Goal: Navigation & Orientation: Go to known website

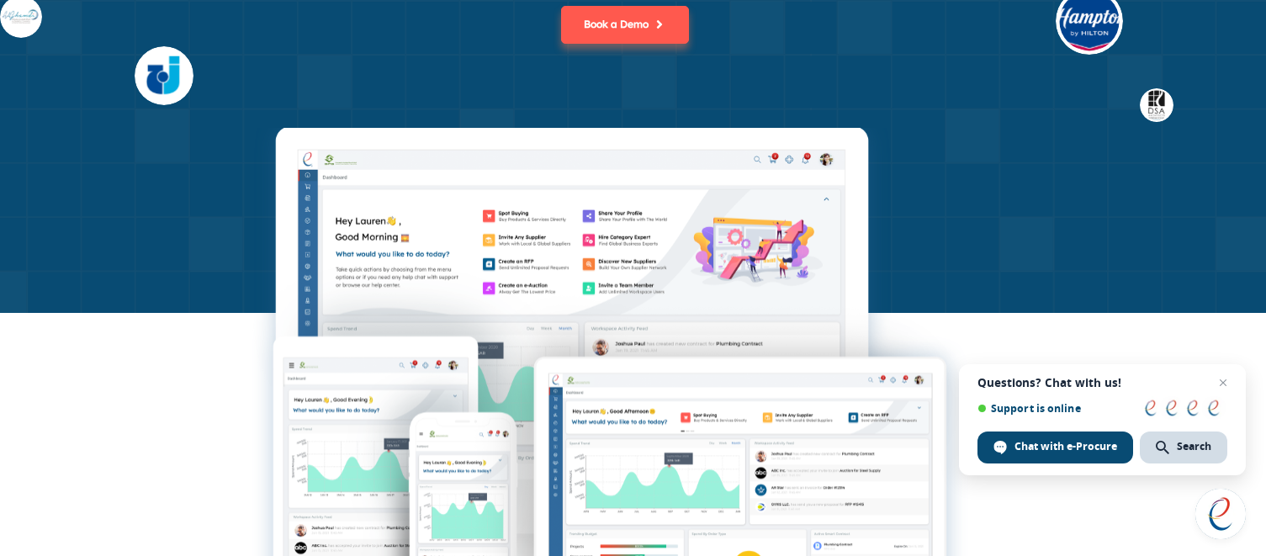
scroll to position [389, 0]
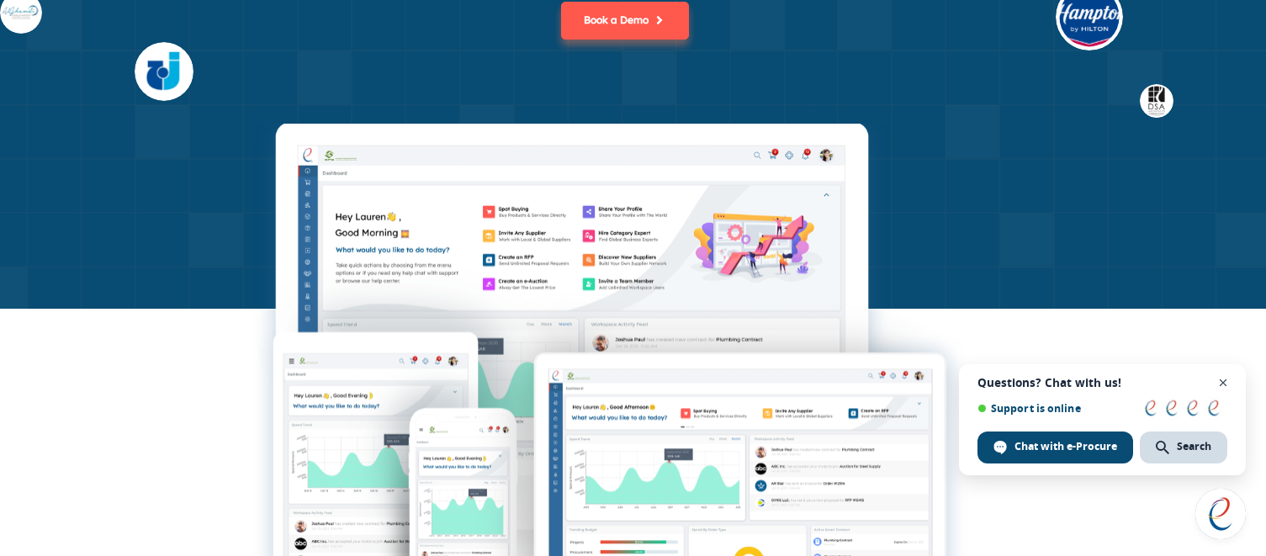
click at [1225, 379] on span "Close chat" at bounding box center [1223, 383] width 21 height 21
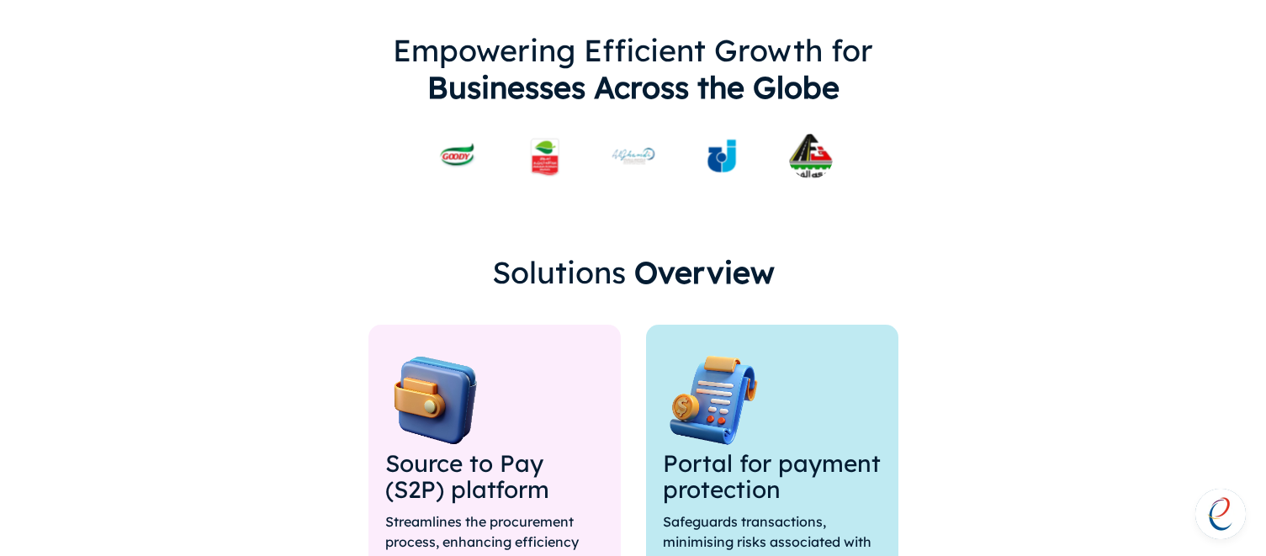
scroll to position [1089, 0]
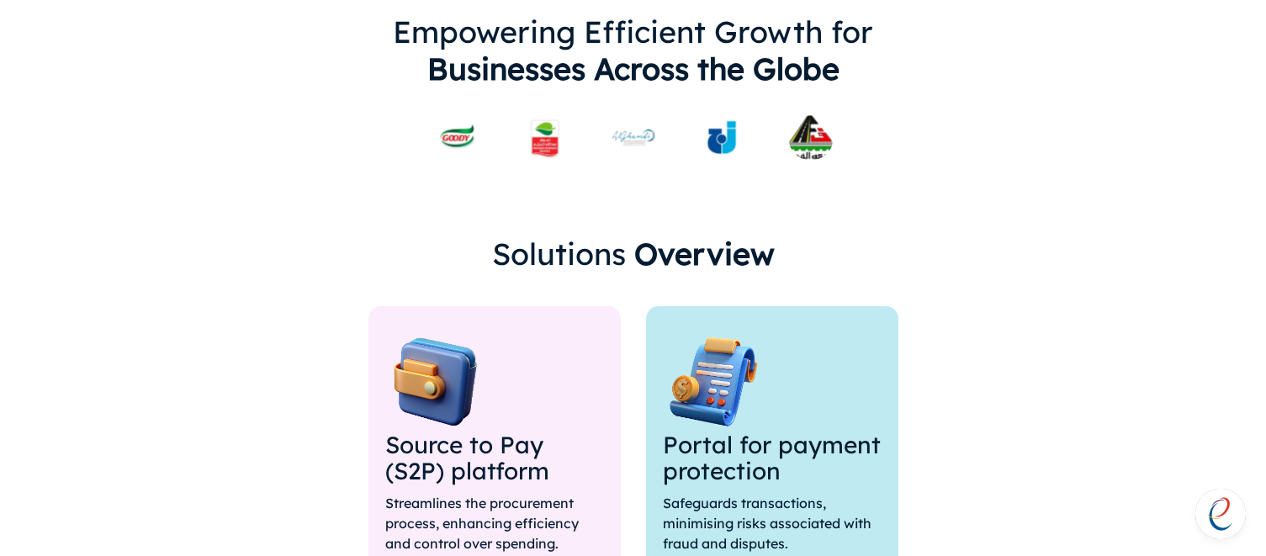
click at [809, 146] on img at bounding box center [811, 138] width 88 height 50
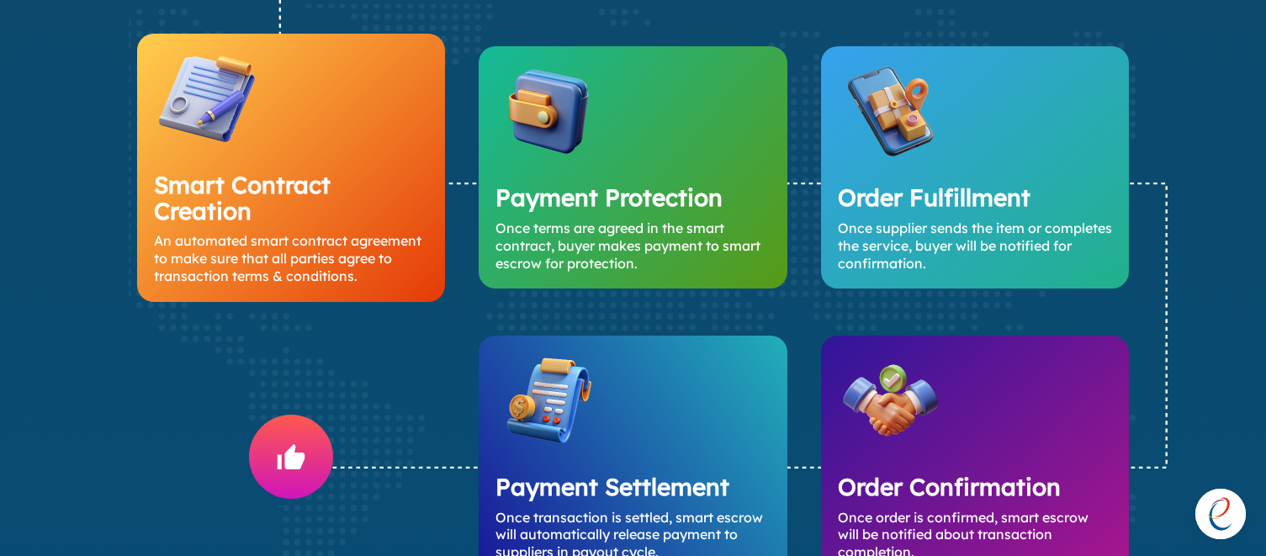
scroll to position [3860, 0]
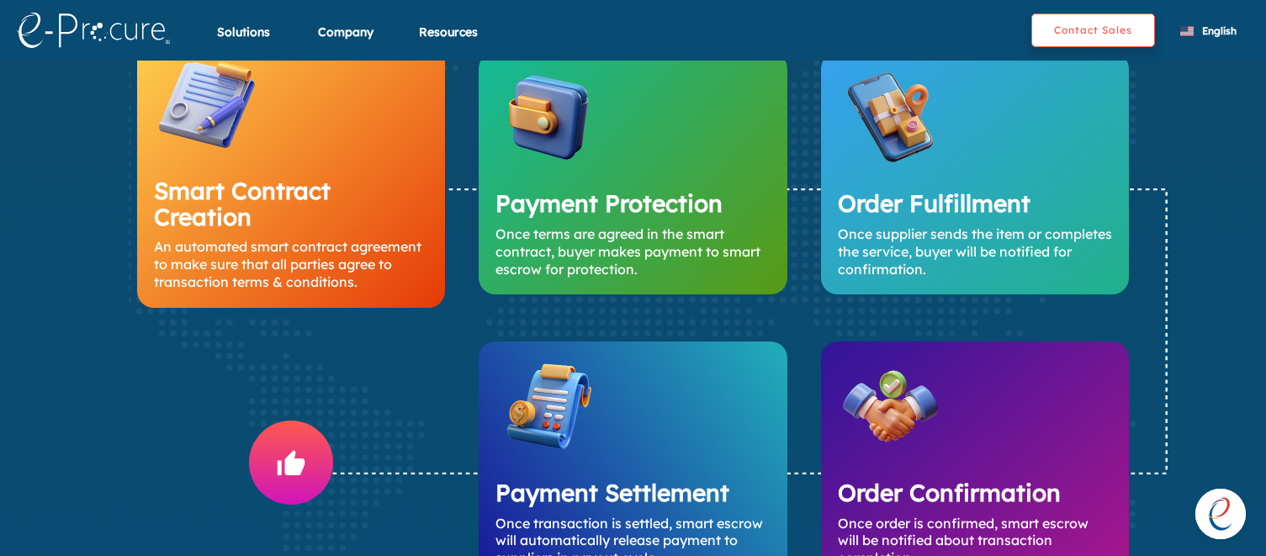
click at [1075, 34] on button "Contact Sales" at bounding box center [1093, 30] width 124 height 34
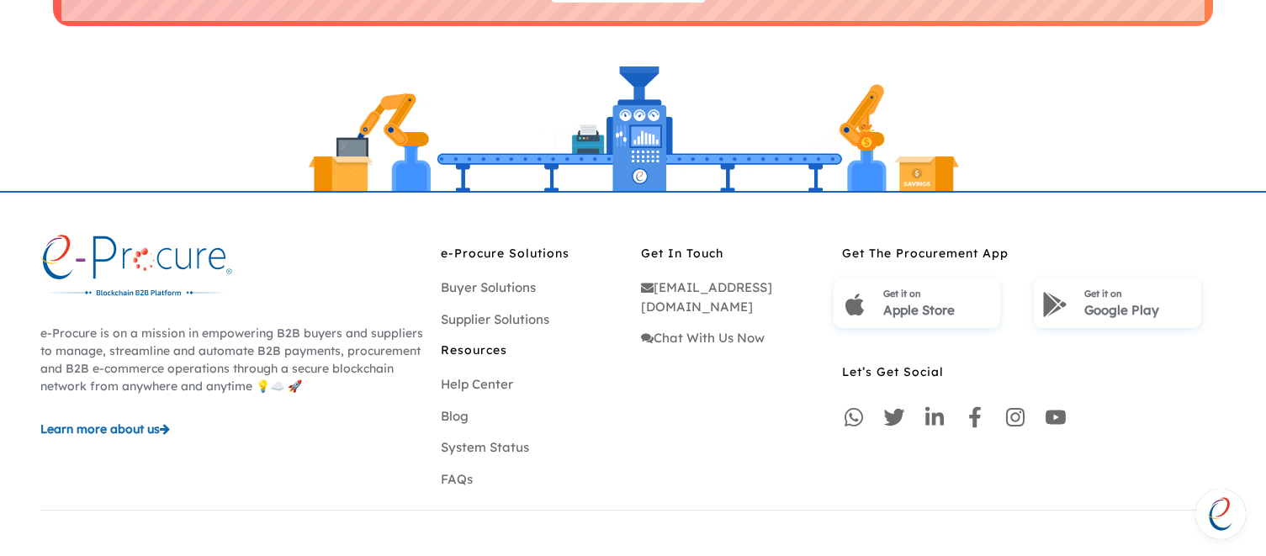
scroll to position [4883, 0]
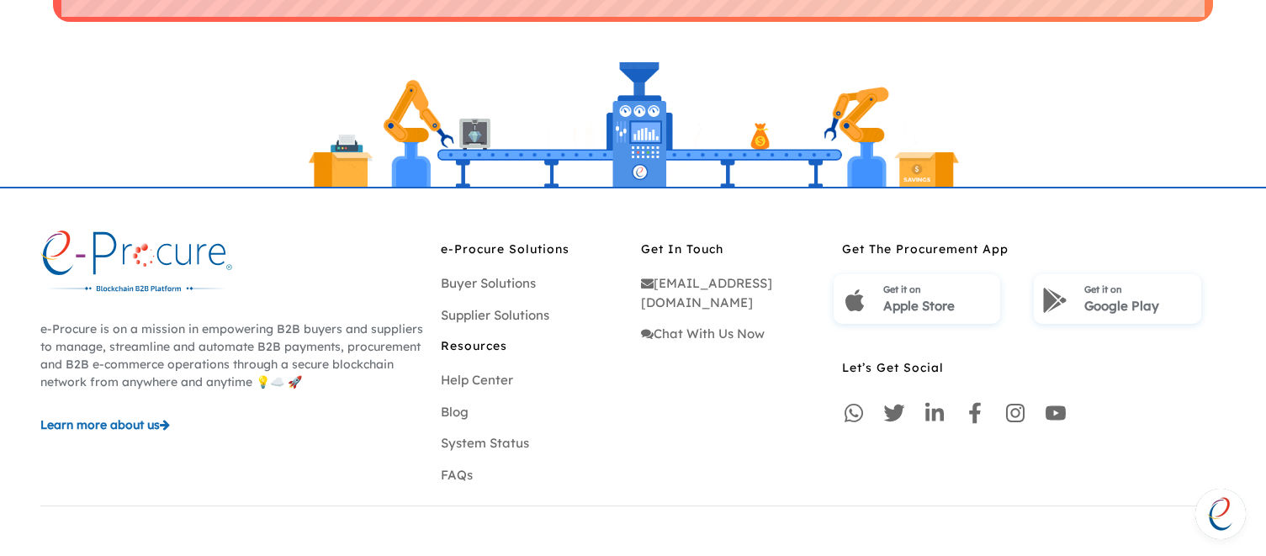
click at [904, 310] on p "Apple Store" at bounding box center [937, 306] width 109 height 19
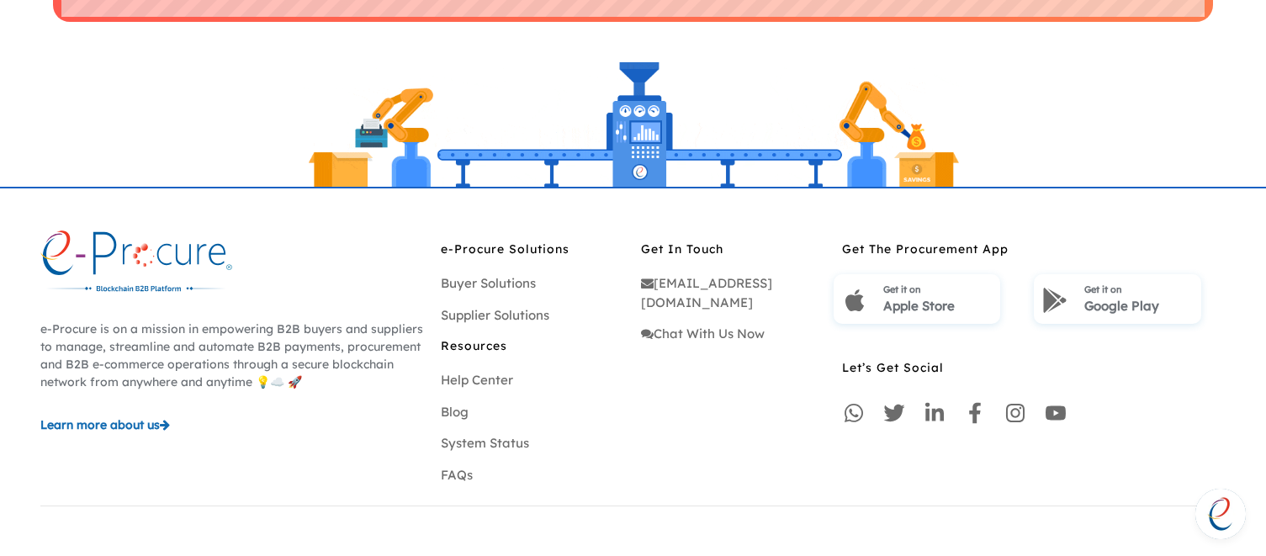
click at [1090, 305] on p "Google Play" at bounding box center [1138, 306] width 109 height 19
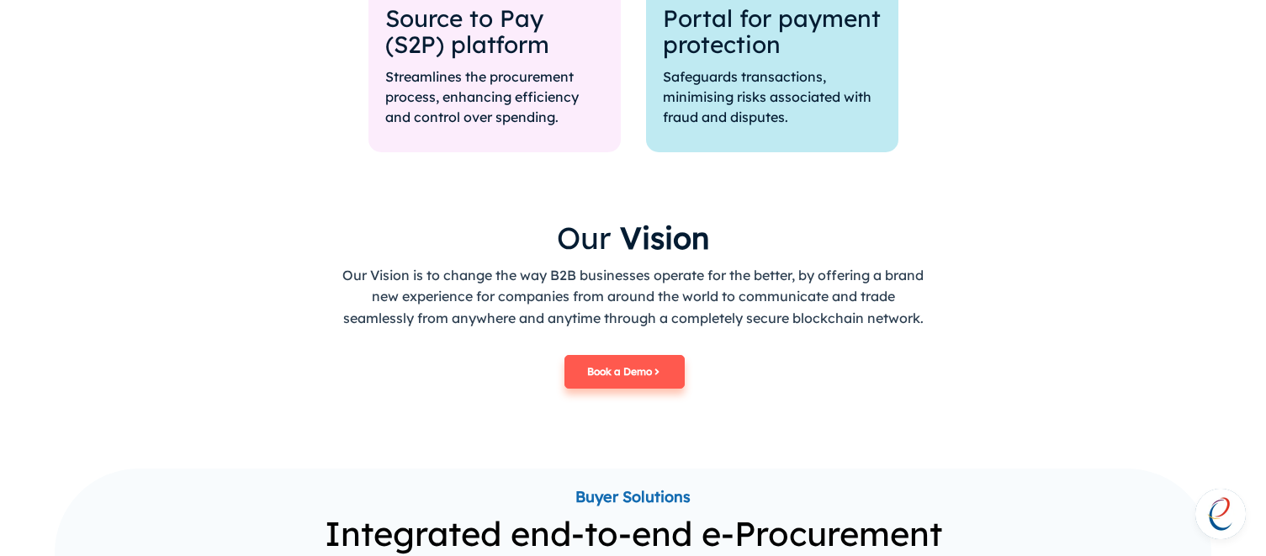
scroll to position [1532, 0]
